Goal: Navigation & Orientation: Find specific page/section

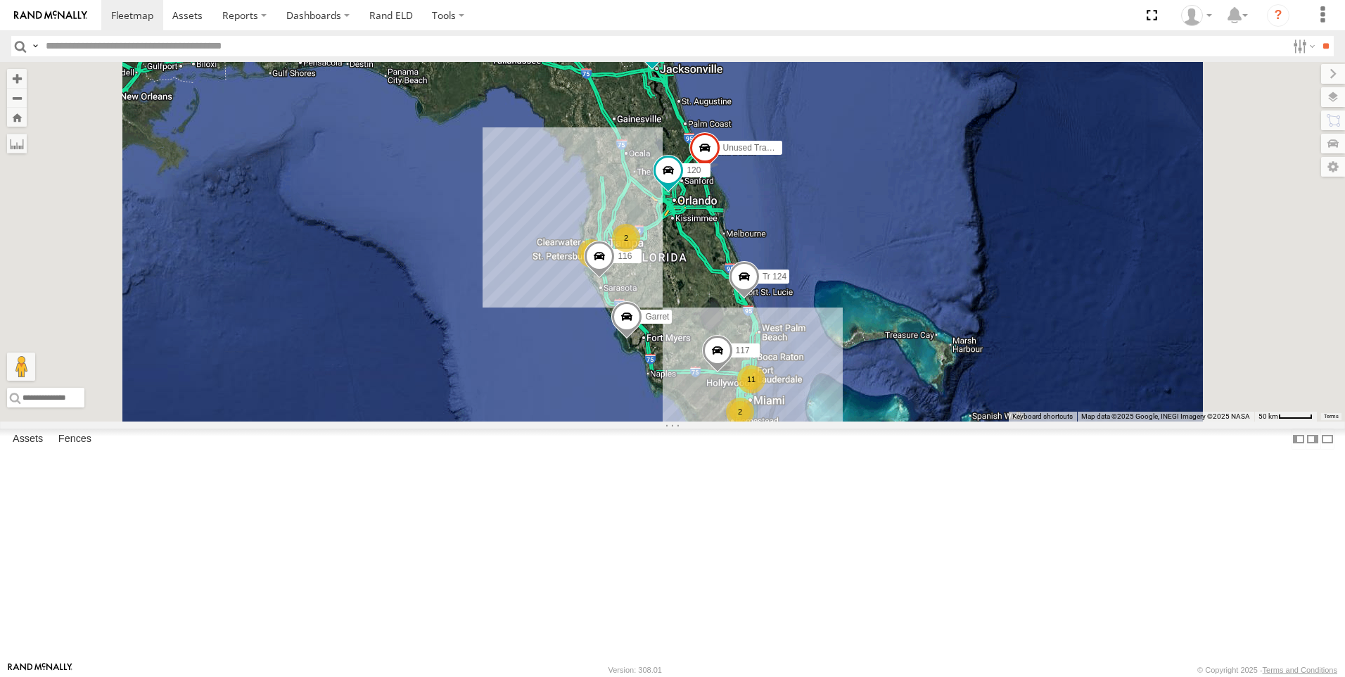
click at [0, 0] on div "Tk 211" at bounding box center [0, 0] width 0 height 0
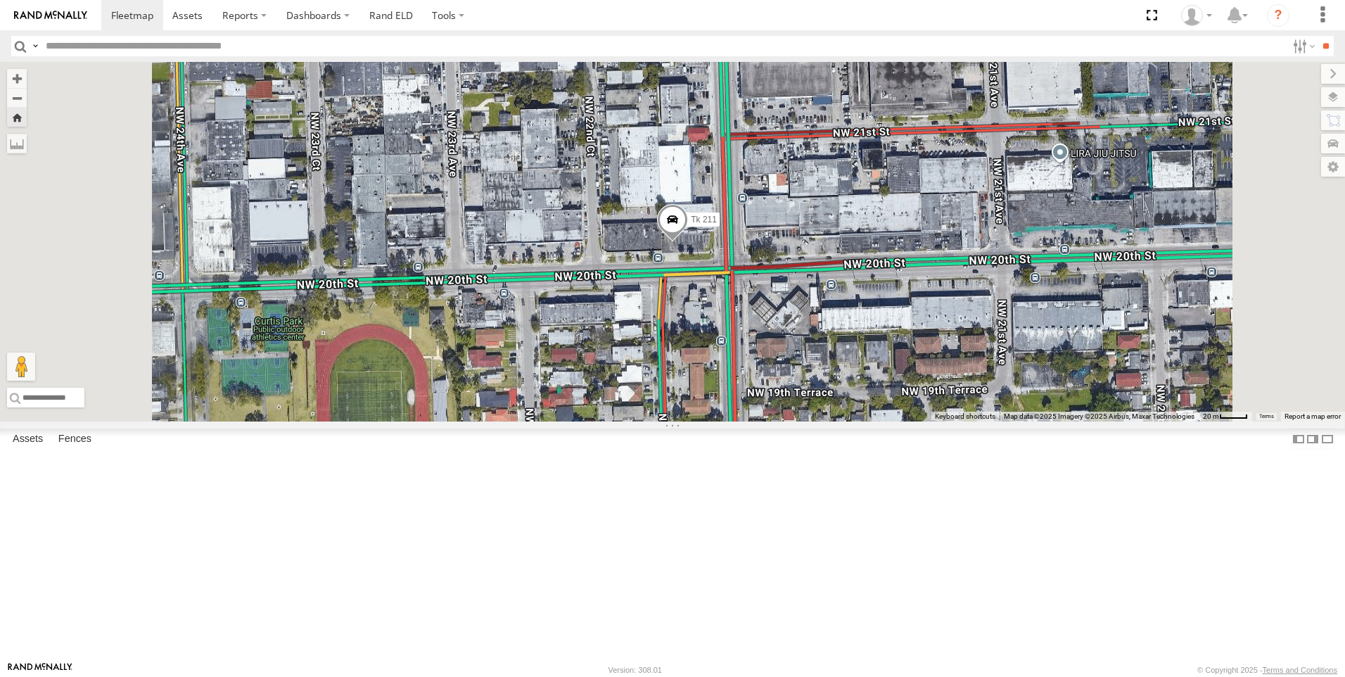
click at [0, 0] on div "All Assets" at bounding box center [0, 0] width 0 height 0
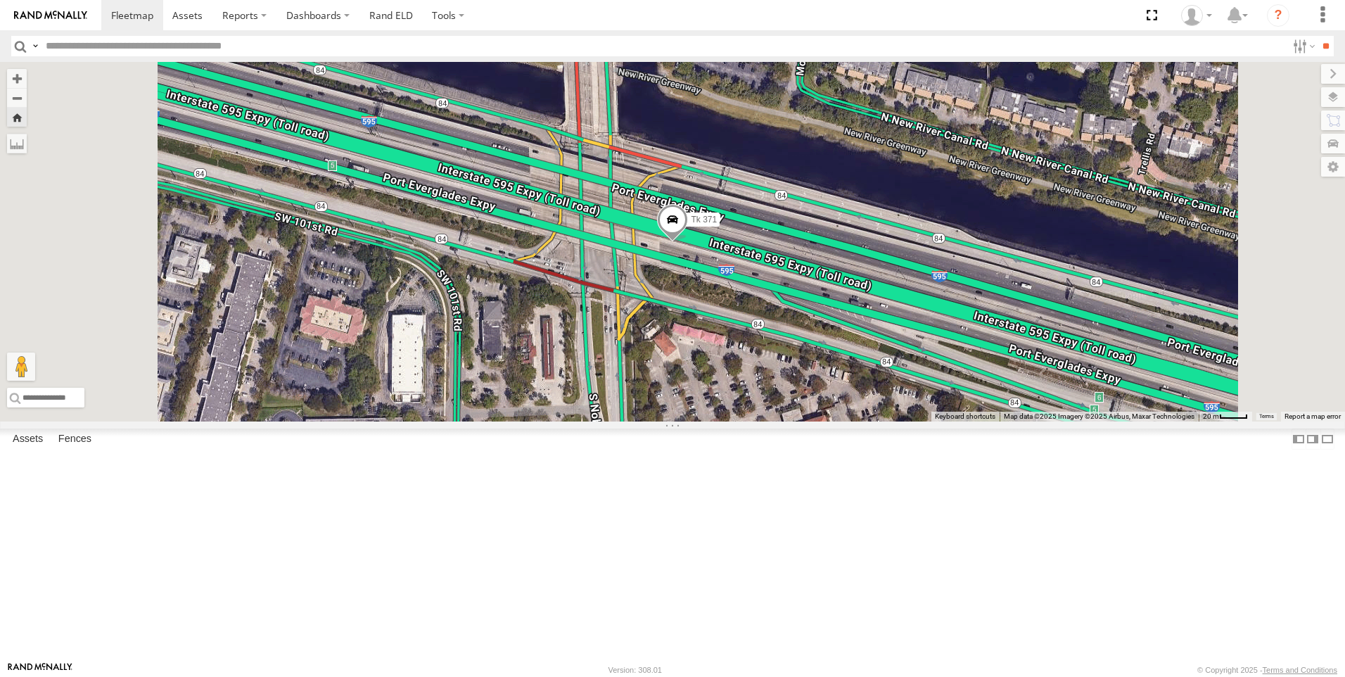
scroll to position [141, 0]
click at [0, 0] on div "Tk 185" at bounding box center [0, 0] width 0 height 0
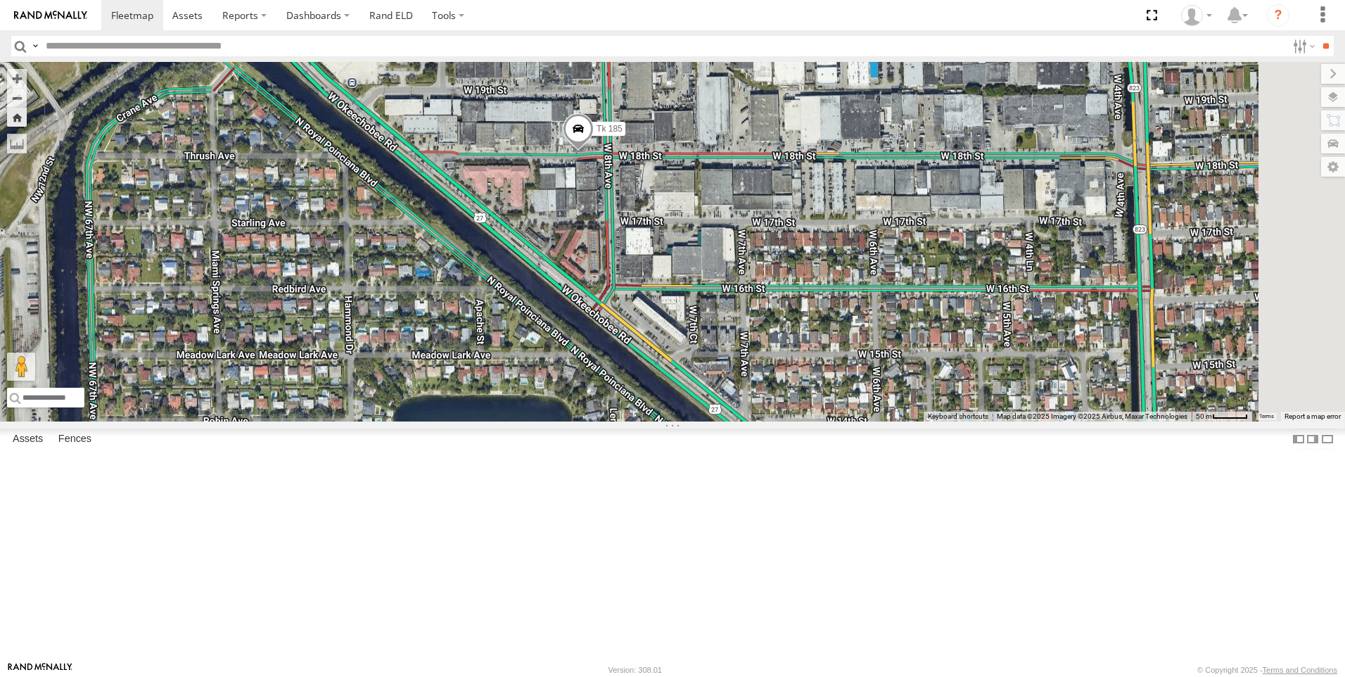
drag, startPoint x: 979, startPoint y: 622, endPoint x: 907, endPoint y: 492, distance: 148.0
click at [907, 421] on div "Tk 185" at bounding box center [672, 241] width 1345 height 359
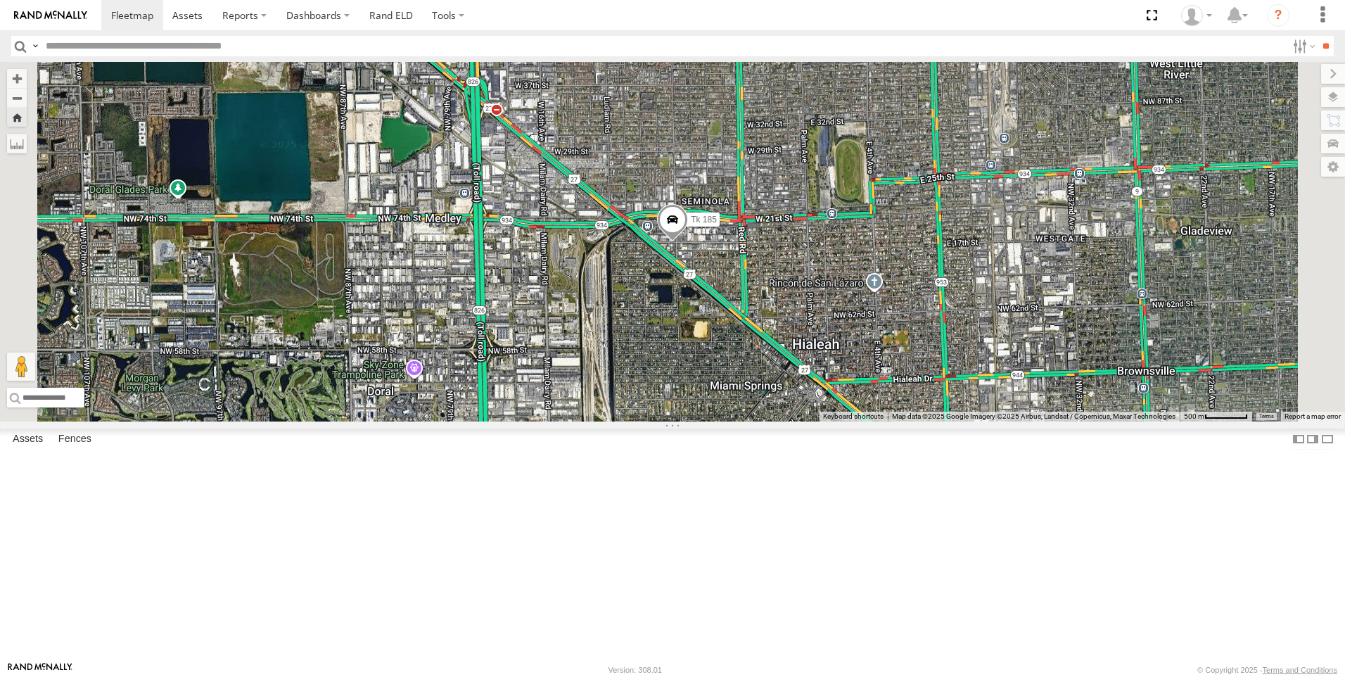
scroll to position [527, 0]
click at [144, 20] on span at bounding box center [132, 14] width 42 height 13
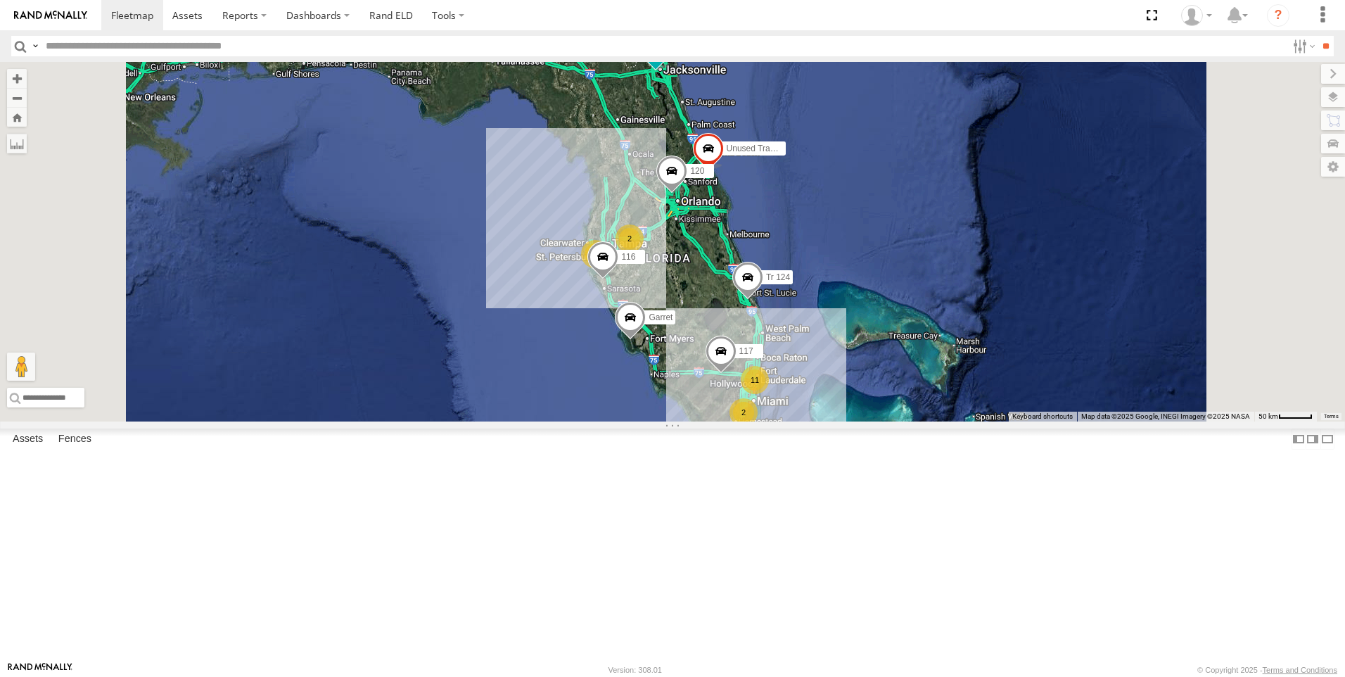
click at [763, 300] on span at bounding box center [747, 281] width 31 height 38
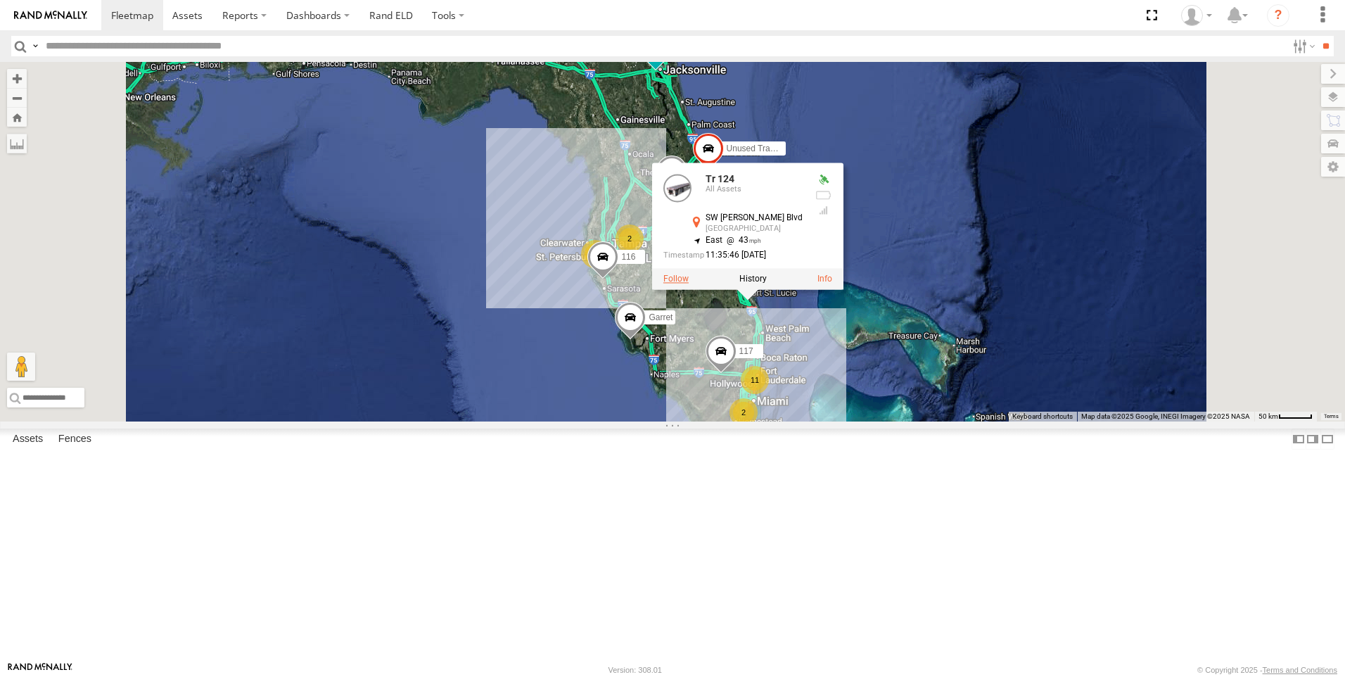
click at [689, 283] on label at bounding box center [675, 279] width 25 height 10
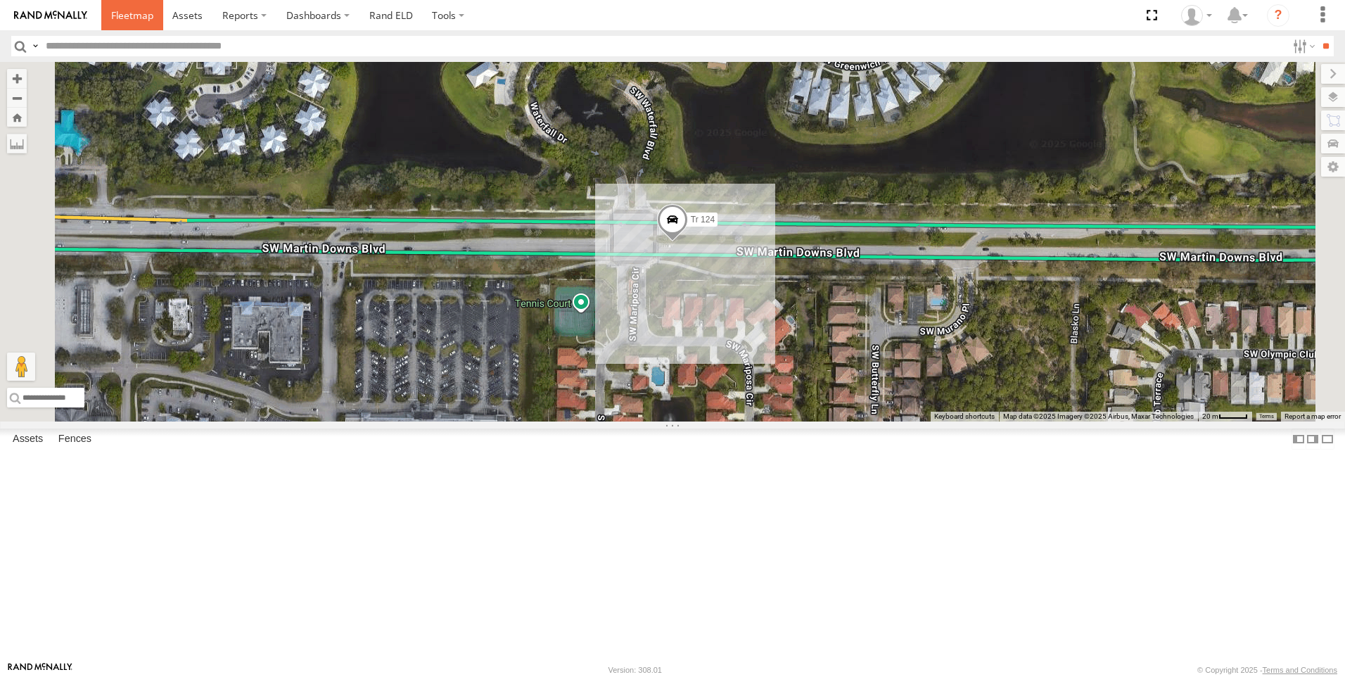
click at [141, 13] on span at bounding box center [132, 14] width 42 height 13
